Goal: Information Seeking & Learning: Learn about a topic

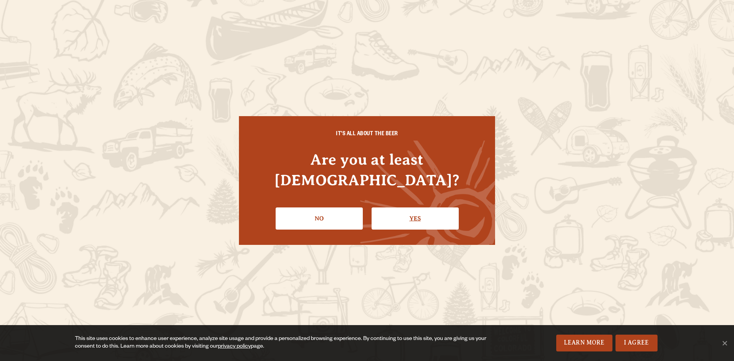
click at [404, 208] on link "Yes" at bounding box center [415, 219] width 87 height 22
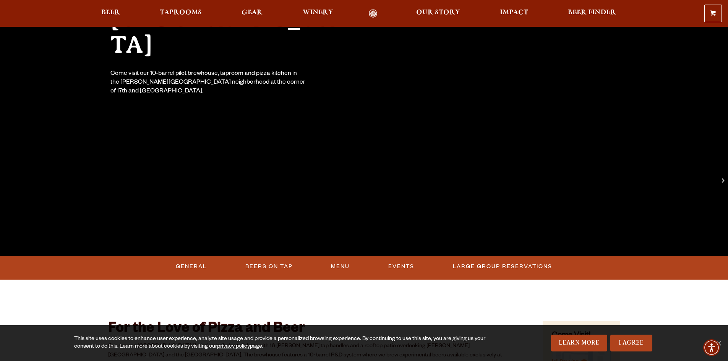
scroll to position [153, 0]
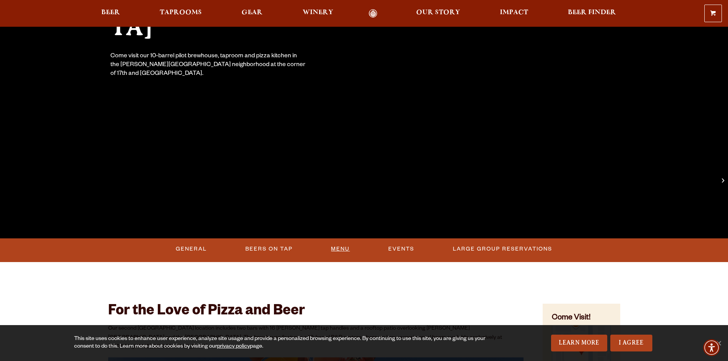
click at [342, 249] on link "Menu" at bounding box center [340, 249] width 25 height 18
click at [101, 14] on link "Beer" at bounding box center [110, 13] width 29 height 9
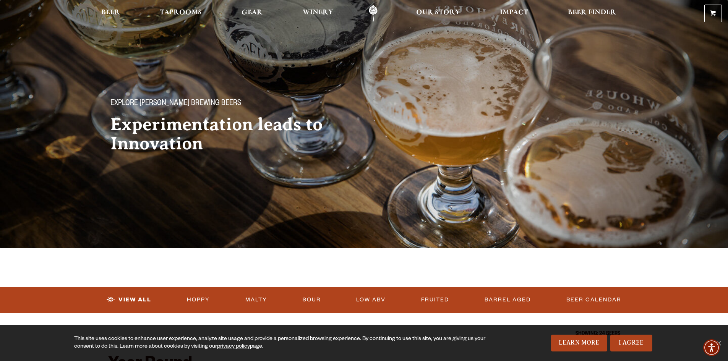
click at [144, 294] on link "View All" at bounding box center [129, 300] width 51 height 18
